Goal: Task Accomplishment & Management: Complete application form

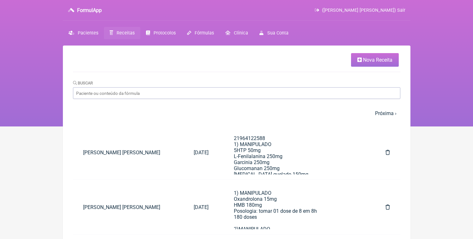
click at [360, 59] on icon at bounding box center [359, 59] width 4 height 5
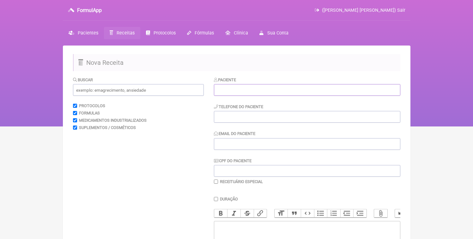
click at [231, 84] on input "text" at bounding box center [307, 90] width 186 height 12
paste input "[PERSON_NAME]"
type input "[PERSON_NAME]"
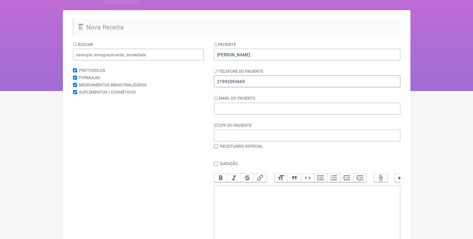
scroll to position [68, 0]
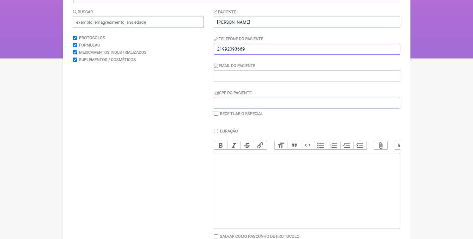
type input "21992093669"
drag, startPoint x: 247, startPoint y: 179, endPoint x: 242, endPoint y: 151, distance: 27.5
click at [247, 179] on trix-editor at bounding box center [307, 191] width 186 height 76
paste trix-editor "<div>21992093669</div>"
type trix-editor "<div>21992093669</div>"
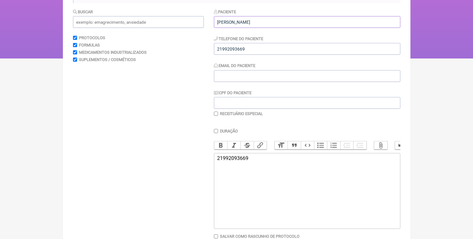
click at [217, 24] on input "[PERSON_NAME]" at bounding box center [307, 22] width 186 height 12
type input "[PERSON_NAME]"
click at [224, 70] on div "Email do Paciente" at bounding box center [307, 71] width 186 height 19
click at [234, 80] on input "Email do Paciente" at bounding box center [307, 76] width 186 height 12
type input "[EMAIL_ADDRESS][DOMAIN_NAME]"
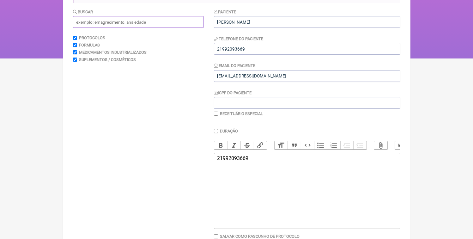
click at [165, 26] on input "text" at bounding box center [138, 22] width 131 height 12
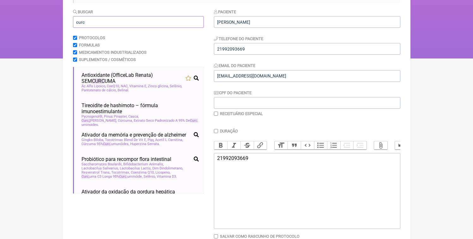
type input "curc"
click at [284, 202] on trix-editor "21992093669" at bounding box center [307, 191] width 186 height 76
click at [106, 26] on input "curc" at bounding box center [138, 22] width 131 height 12
click at [289, 211] on trix-editor "21992093669" at bounding box center [307, 191] width 186 height 76
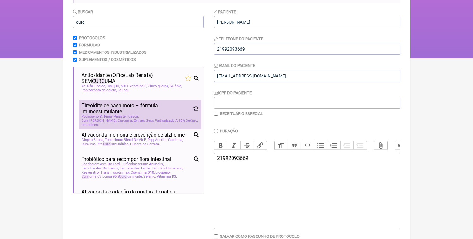
click at [140, 111] on span "Tireoidite de hashimoto – fórmula imunoestimulante" at bounding box center [138, 108] width 112 height 12
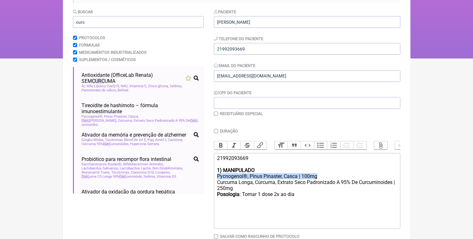
drag, startPoint x: 321, startPoint y: 180, endPoint x: 208, endPoint y: 186, distance: 113.3
click at [208, 186] on form "Buscar curc Protocolos Formulas Medicamentos Industrializados Suplementos / Cos…" at bounding box center [236, 136] width 327 height 255
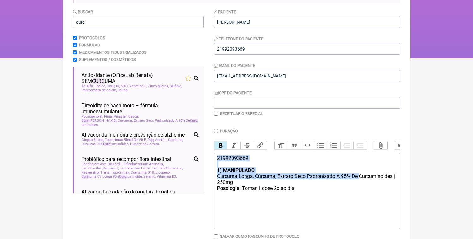
drag, startPoint x: 411, startPoint y: 181, endPoint x: 392, endPoint y: 180, distance: 19.0
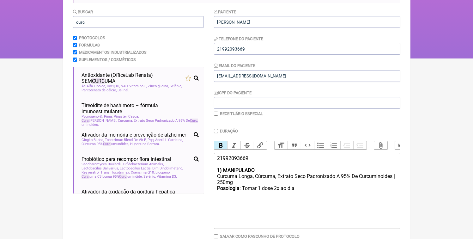
click at [287, 185] on div "Curcuma Longa, Cúrcuma, Extrato Seco Padronizado A 95% De Curcuminoides | 250mg" at bounding box center [307, 179] width 180 height 12
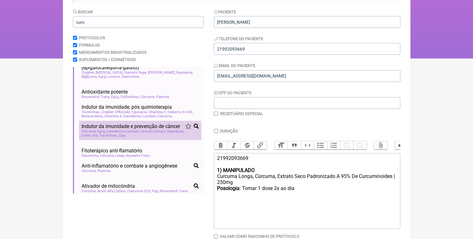
scroll to position [464, 0]
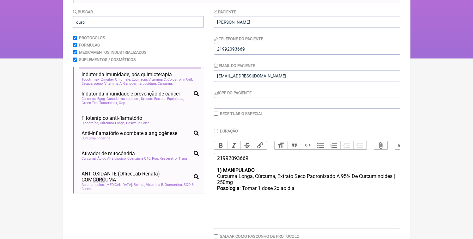
click at [156, 69] on li "Antioxidante potente câncer imunidade longevidade antioxidante cardiopatia Resv…" at bounding box center [140, 61] width 122 height 15
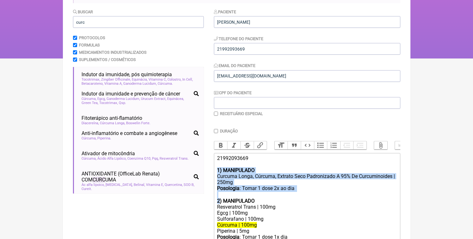
drag, startPoint x: 221, startPoint y: 208, endPoint x: 213, endPoint y: 179, distance: 30.1
click at [213, 179] on form "Buscar curc Protocolos Formulas Medicamentos Industrializados Suplementos / Cos…" at bounding box center [236, 146] width 327 height 275
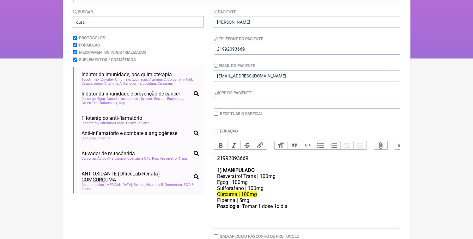
click at [265, 179] on div "Resveratrol Trans | 100mg" at bounding box center [307, 176] width 180 height 6
drag, startPoint x: 266, startPoint y: 201, endPoint x: 200, endPoint y: 193, distance: 66.2
click at [200, 193] on form "Buscar curc Protocolos Formulas Medicamentos Industrializados Suplementos / Cos…" at bounding box center [236, 136] width 327 height 255
click at [244, 191] on div "Piperina | 5mg" at bounding box center [307, 188] width 180 height 6
click at [278, 200] on div "Posologia : Tomar 1 dose 1x dia ㅤ" at bounding box center [307, 197] width 180 height 13
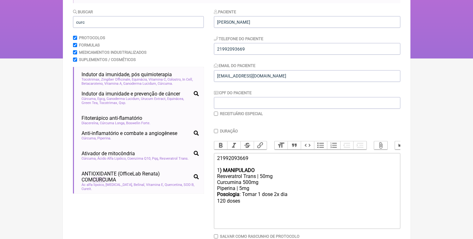
click at [273, 185] on div "Resveratrol Trans | 50mg Curcumina 500mg" at bounding box center [307, 179] width 180 height 12
click at [271, 191] on div "Piperina | 5mg" at bounding box center [307, 188] width 180 height 6
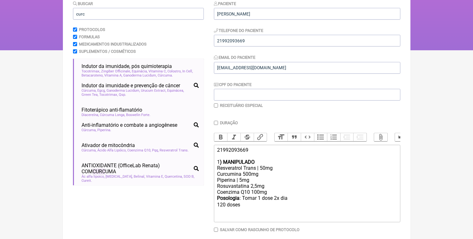
click at [277, 213] on div "Posologia : [PERSON_NAME] 1 dose 2x dia ㅤ 120 doses" at bounding box center [307, 207] width 180 height 25
type trix-editor "<div>21992093669<br><br></div><div>1<strong>) MANIPULADO</strong></div><div>Res…"
click at [100, 13] on input "curc" at bounding box center [138, 14] width 131 height 12
type input "epigalto"
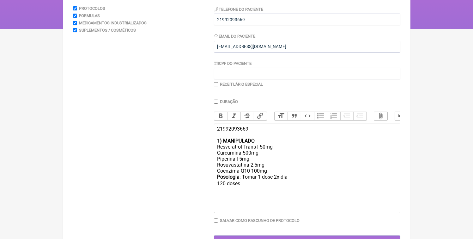
scroll to position [122, 0]
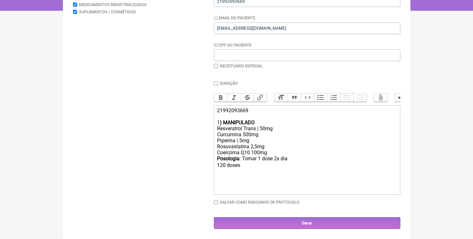
type input "epigalato"
drag, startPoint x: 238, startPoint y: 179, endPoint x: 245, endPoint y: 184, distance: 8.5
click at [238, 179] on div "Posologia : [PERSON_NAME] 1 dose 2x dia ㅤ 120 doses" at bounding box center [307, 174] width 180 height 37
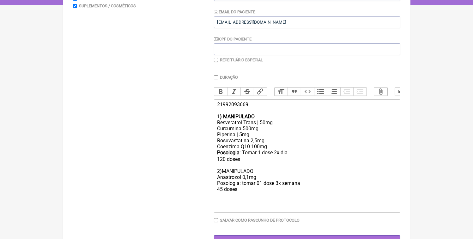
scroll to position [0, 0]
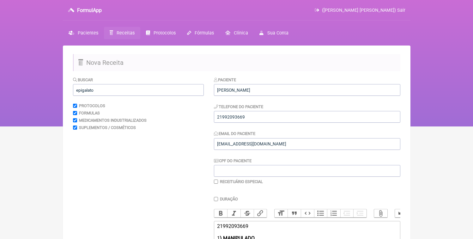
click at [119, 98] on div "Buscar epigalato Protocolos Formulas Medicamentos Industrializados Suplementos …" at bounding box center [138, 222] width 131 height 292
click at [119, 94] on input "epigalato" at bounding box center [138, 90] width 131 height 12
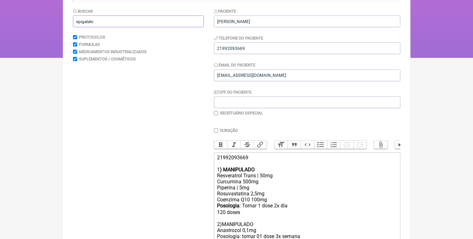
scroll to position [142, 0]
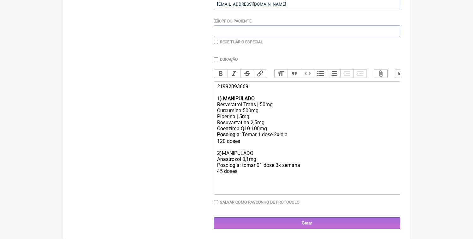
click at [241, 180] on div "Posologia : [PERSON_NAME] 1 dose 2x dia ㅤ 120 doses 2)MANIPULADO Anastrozol 0,1…" at bounding box center [307, 161] width 180 height 61
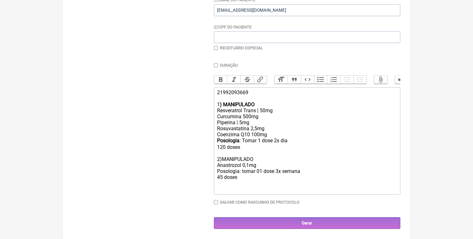
scroll to position [140, 0]
type trix-editor "<div>21992093669<br><br></div><div>1<strong>) MANIPULADO</strong></div><div>Res…"
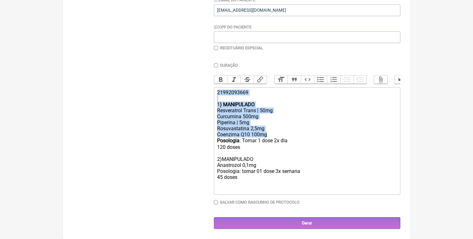
copy trix-editor "21992093669 1 ) MANIPULADO Resveratrol Trans | 50mg Curcumina 500mg Piperina | …"
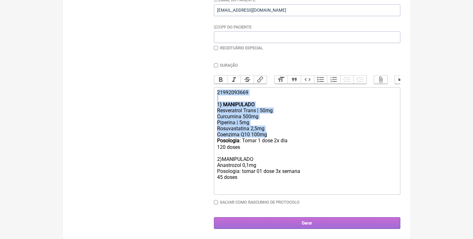
click at [283, 229] on div "Gerar" at bounding box center [307, 223] width 186 height 12
click at [284, 226] on input "Gerar" at bounding box center [307, 223] width 186 height 12
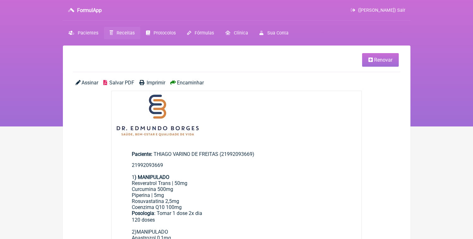
click at [114, 83] on span "Salvar PDF" at bounding box center [121, 83] width 25 height 6
